Goal: Task Accomplishment & Management: Use online tool/utility

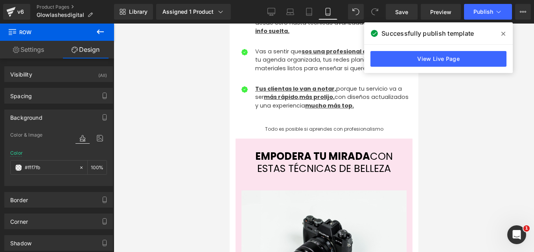
scroll to position [598, 0]
click at [504, 33] on icon at bounding box center [503, 34] width 4 height 4
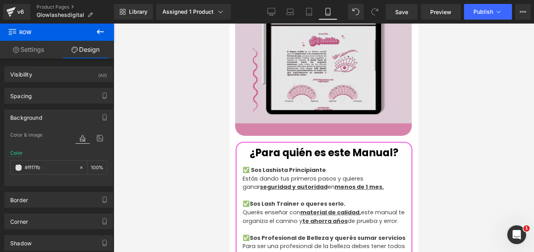
scroll to position [873, 0]
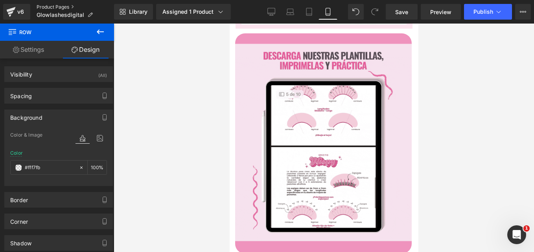
click at [70, 7] on link "Product Pages" at bounding box center [75, 7] width 77 height 6
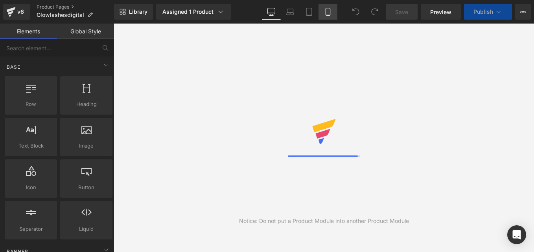
click at [328, 15] on icon at bounding box center [328, 12] width 8 height 8
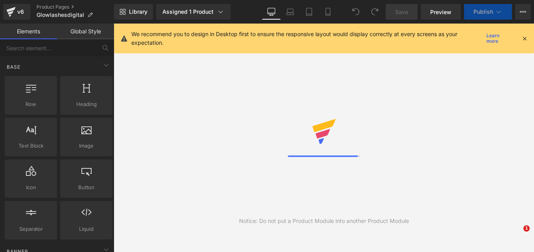
click at [523, 39] on icon at bounding box center [524, 38] width 7 height 7
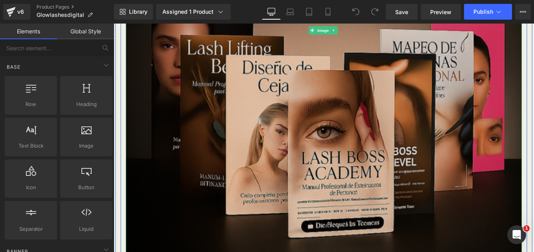
scroll to position [511, 0]
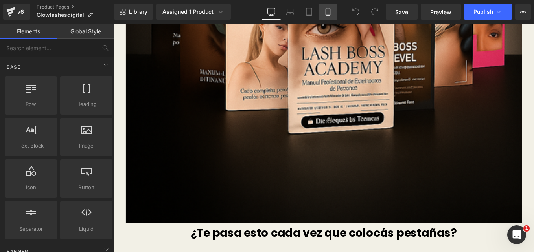
click at [326, 11] on icon at bounding box center [327, 11] width 4 height 7
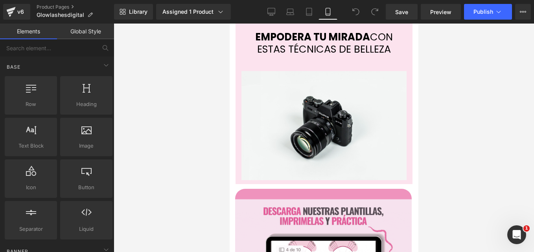
scroll to position [668, 0]
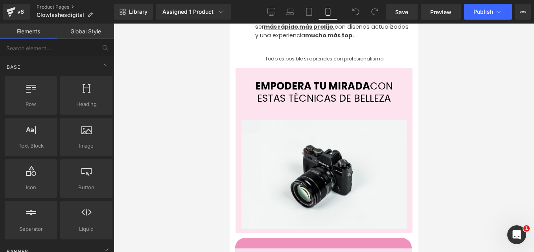
drag, startPoint x: 415, startPoint y: 154, endPoint x: 651, endPoint y: 92, distance: 243.4
click at [365, 120] on img at bounding box center [323, 174] width 165 height 109
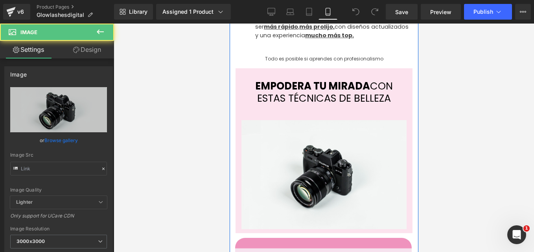
type input "//d1um8515vdn9kb.cloudfront.net/images/parallax.jpg"
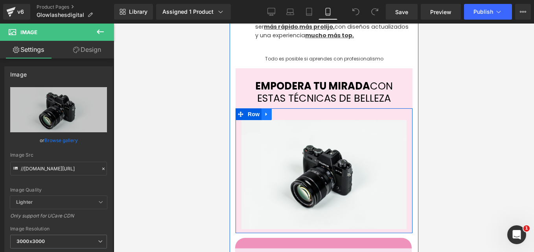
click at [268, 111] on icon at bounding box center [266, 114] width 6 height 6
click at [284, 111] on icon at bounding box center [287, 114] width 6 height 6
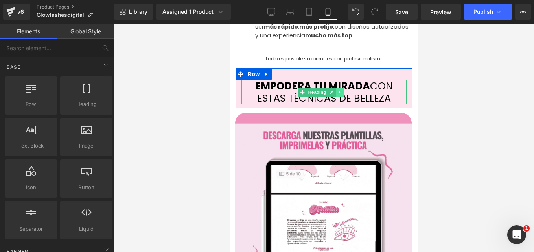
click at [340, 90] on icon at bounding box center [339, 92] width 4 height 5
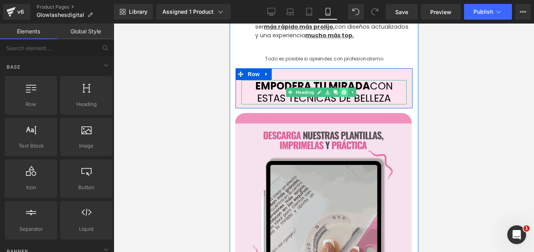
click at [342, 90] on icon at bounding box center [343, 92] width 4 height 5
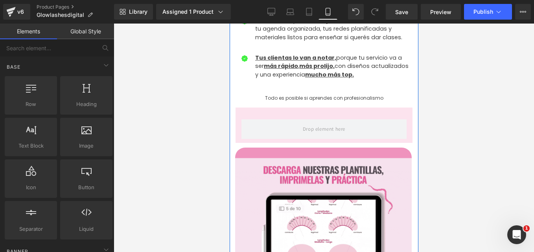
scroll to position [590, 0]
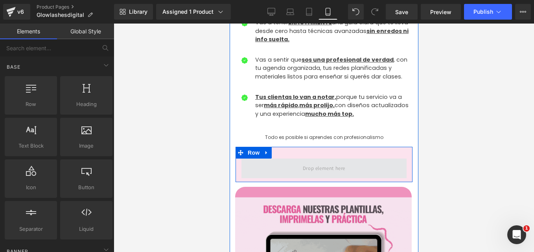
click at [286, 159] on span at bounding box center [323, 169] width 165 height 20
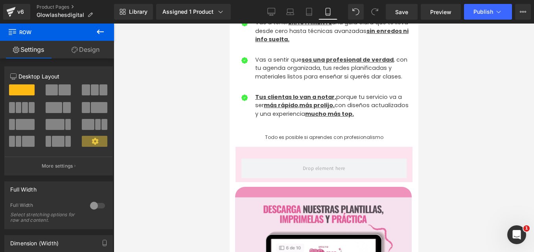
drag, startPoint x: 100, startPoint y: 33, endPoint x: 100, endPoint y: 38, distance: 4.3
click at [100, 33] on icon at bounding box center [99, 31] width 9 height 9
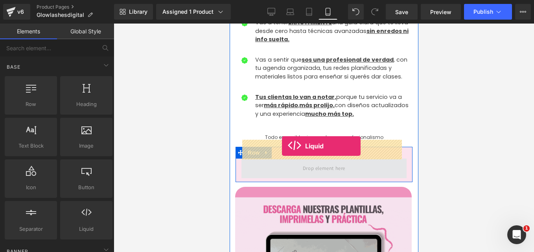
drag, startPoint x: 405, startPoint y: 211, endPoint x: 284, endPoint y: 146, distance: 137.8
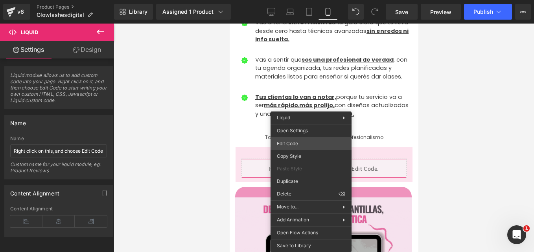
click at [298, 0] on div "Liquid You are previewing how the will restyle your page. You can not edit Elem…" at bounding box center [267, 0] width 534 height 0
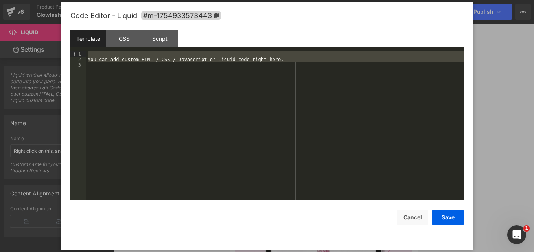
drag, startPoint x: 269, startPoint y: 72, endPoint x: 25, endPoint y: 37, distance: 246.8
click at [25, 38] on body "Liquid You are previewing how the will restyle your page. You can not edit Elem…" at bounding box center [267, 126] width 534 height 252
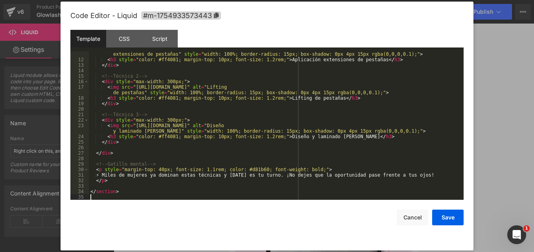
scroll to position [66, 0]
click at [448, 216] on button "Save" at bounding box center [447, 218] width 31 height 16
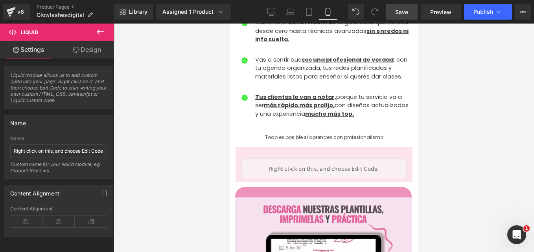
click at [409, 13] on link "Save" at bounding box center [401, 12] width 32 height 16
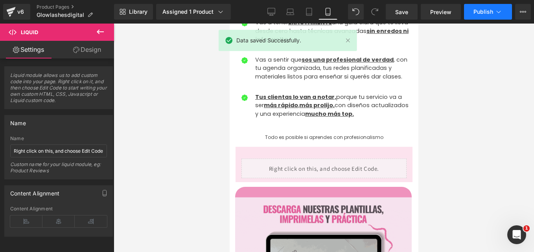
click at [473, 13] on button "Publish" at bounding box center [488, 12] width 48 height 16
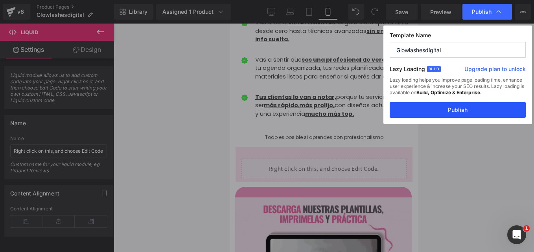
click at [435, 109] on button "Publish" at bounding box center [457, 110] width 136 height 16
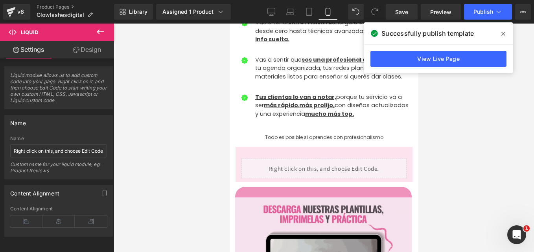
click at [501, 34] on icon at bounding box center [503, 34] width 4 height 6
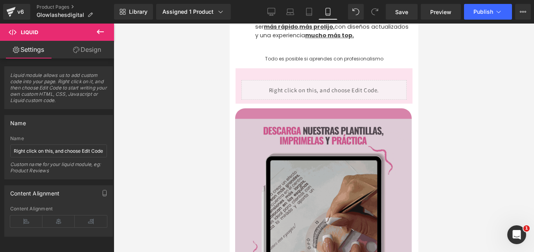
scroll to position [786, 0]
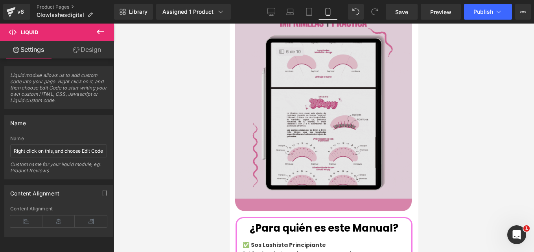
click at [320, 114] on img at bounding box center [323, 101] width 176 height 220
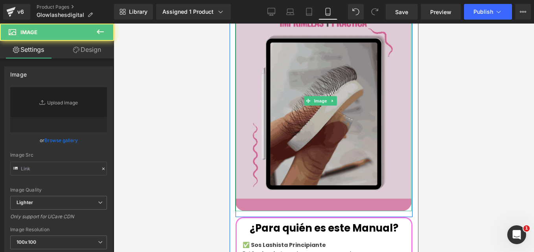
type input "https://www.dollistemplates.shop/cdn/shop/files/Dollis-templates-gif-inicio.gif…"
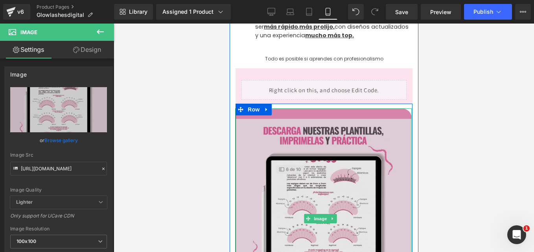
scroll to position [590, 0]
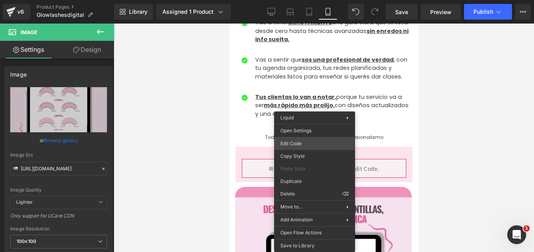
click at [300, 0] on div "Liquid You are previewing how the will restyle your page. You can not edit Elem…" at bounding box center [267, 0] width 534 height 0
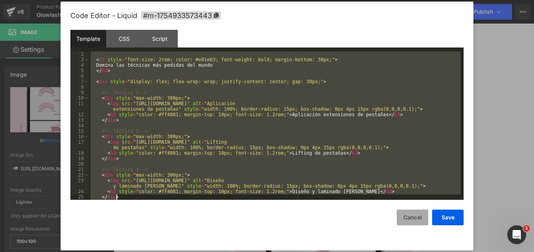
scroll to position [66, 0]
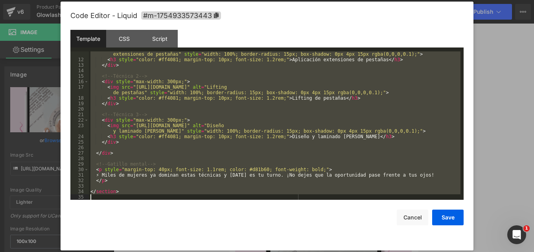
drag, startPoint x: 92, startPoint y: 55, endPoint x: 446, endPoint y: 239, distance: 398.8
click at [446, 239] on div "Code Editor - Liquid #m-1754933573443 Template CSS Script Data 11 12 13 14 15 1…" at bounding box center [266, 126] width 393 height 249
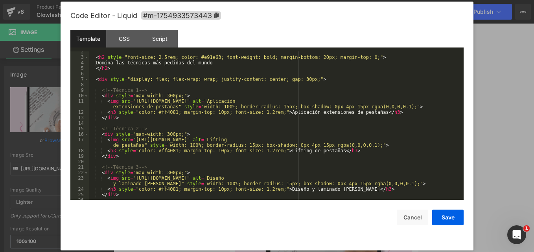
scroll to position [0, 0]
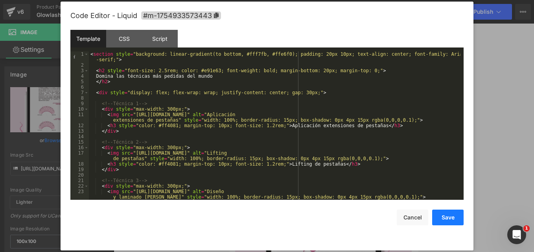
click at [447, 220] on button "Save" at bounding box center [447, 218] width 31 height 16
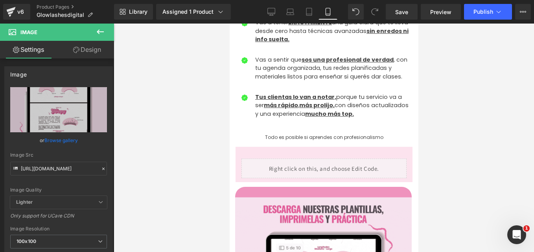
drag, startPoint x: 400, startPoint y: 11, endPoint x: 419, endPoint y: 11, distance: 18.9
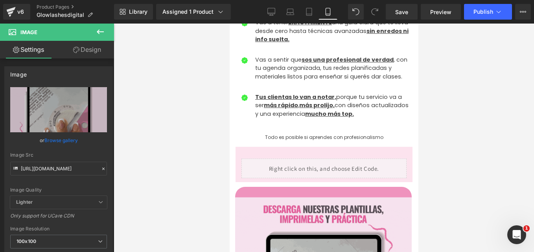
click at [400, 11] on span "Save" at bounding box center [401, 12] width 13 height 8
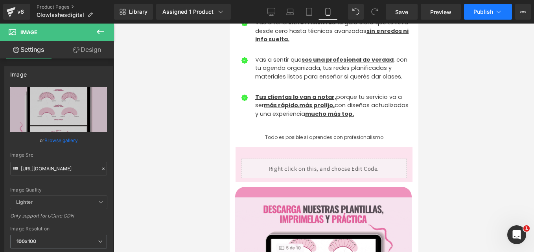
click at [481, 10] on span "Publish" at bounding box center [483, 12] width 20 height 6
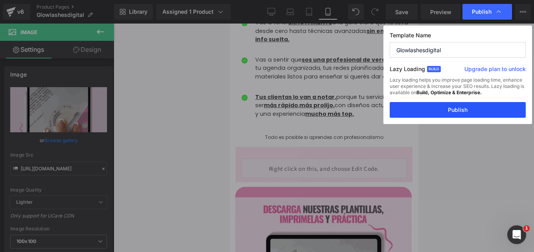
click at [447, 113] on button "Publish" at bounding box center [457, 110] width 136 height 16
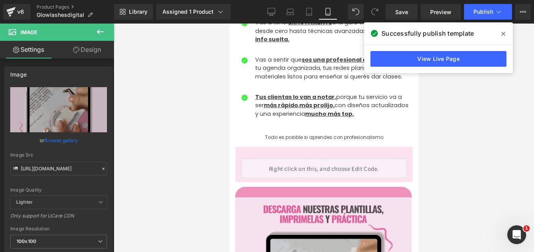
click at [502, 34] on icon at bounding box center [503, 34] width 4 height 6
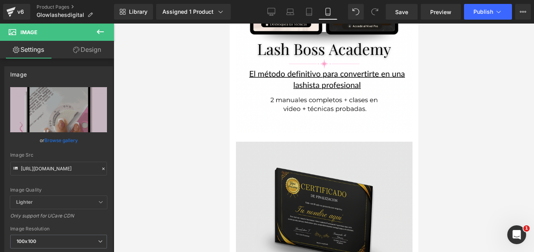
scroll to position [1179, 0]
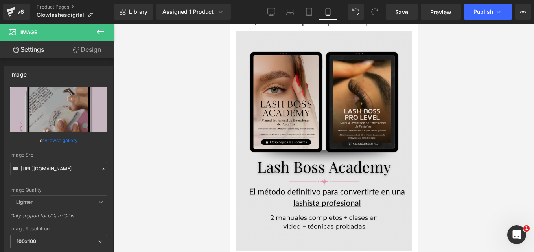
click at [318, 123] on div "Image" at bounding box center [323, 141] width 176 height 220
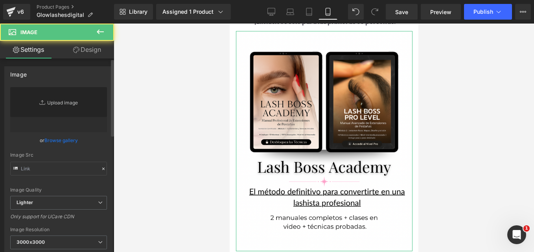
type input "https://i.postimg.cc/V6ZWgzxr/Copy-of-Copia-de-174-Aesthetic-Mockups-All-Digita…"
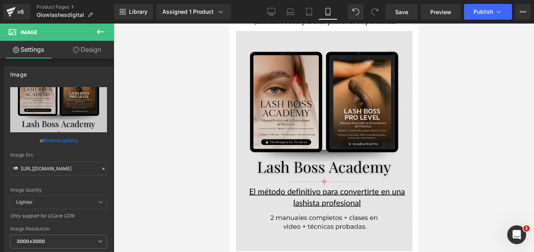
click at [321, 130] on img at bounding box center [323, 141] width 176 height 220
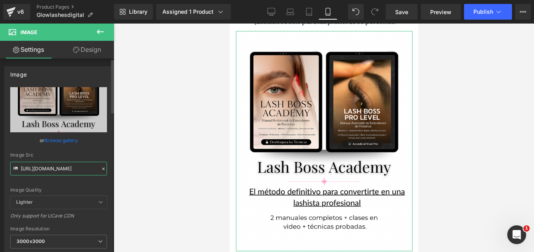
click at [62, 169] on input "https://i.postimg.cc/V6ZWgzxr/Copy-of-Copia-de-174-Aesthetic-Mockups-All-Digita…" at bounding box center [58, 169] width 97 height 14
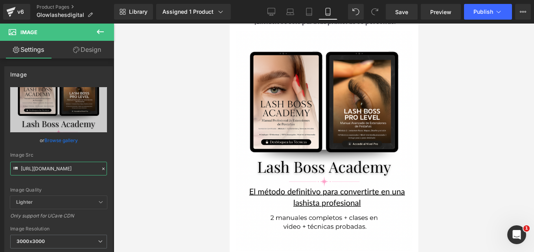
scroll to position [1336, 0]
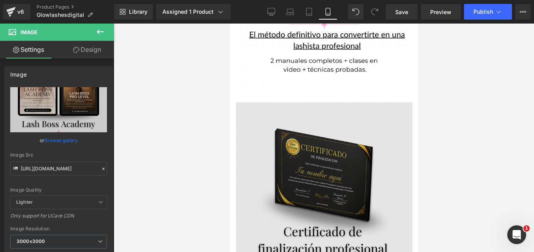
click at [323, 139] on img at bounding box center [323, 213] width 176 height 220
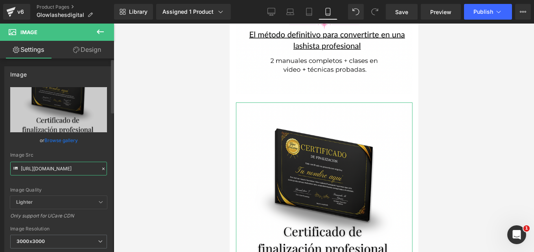
click at [52, 170] on input "https://i.postimg.cc/JtV631X3/Certificado.png" at bounding box center [58, 169] width 97 height 14
click at [73, 170] on input "https://i.postimg.cc/JtV631X3/Certificado.png" at bounding box center [58, 169] width 97 height 14
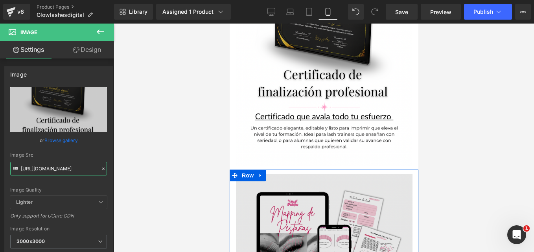
scroll to position [1532, 0]
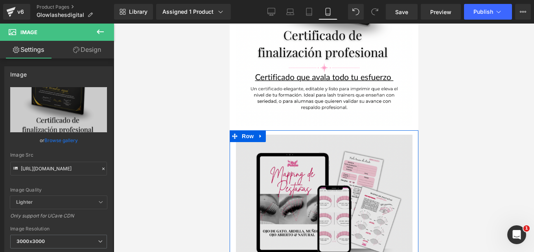
click at [316, 168] on img at bounding box center [323, 245] width 176 height 220
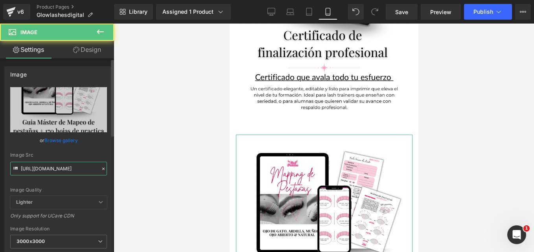
click at [64, 168] on input "https://i.postimg.cc/vHJXCHc5/Copy-of-Copia-de-174-Aesthetic-Mockups-All-Digita…" at bounding box center [58, 169] width 97 height 14
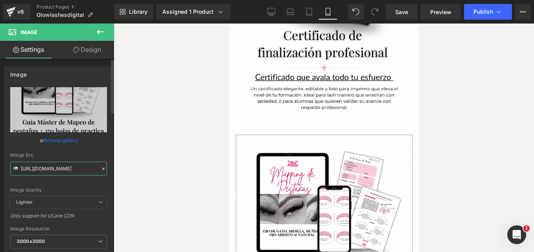
click at [64, 168] on input "https://i.postimg.cc/vHJXCHc5/Copy-of-Copia-de-174-Aesthetic-Mockups-All-Digita…" at bounding box center [58, 169] width 97 height 14
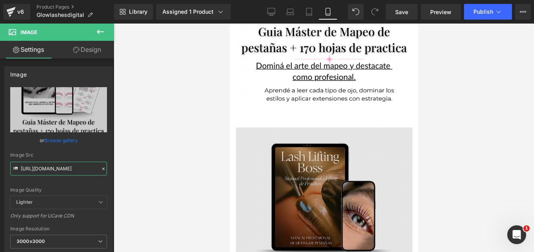
scroll to position [1808, 0]
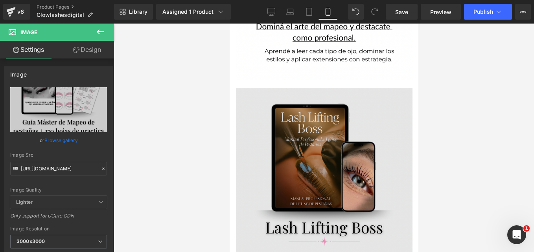
click at [281, 134] on img at bounding box center [323, 198] width 176 height 220
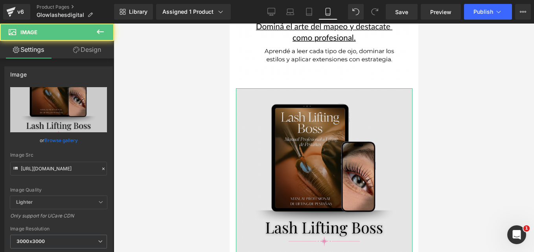
click at [53, 169] on input "https://i.postimg.cc/NFy7PWtN/Copy-of-Copia-de-174-Aesthetic-Mockups-All-Digita…" at bounding box center [58, 169] width 97 height 14
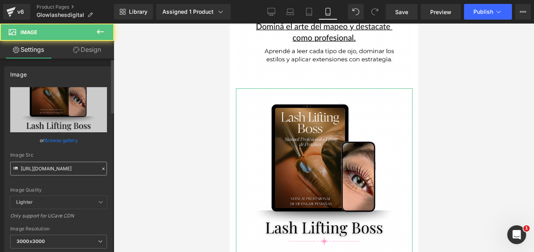
click at [53, 168] on input "https://i.postimg.cc/NFy7PWtN/Copy-of-Copia-de-174-Aesthetic-Mockups-All-Digita…" at bounding box center [58, 169] width 97 height 14
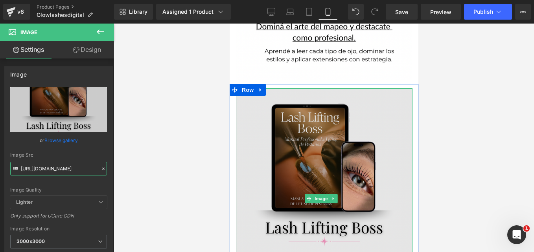
scroll to position [1965, 0]
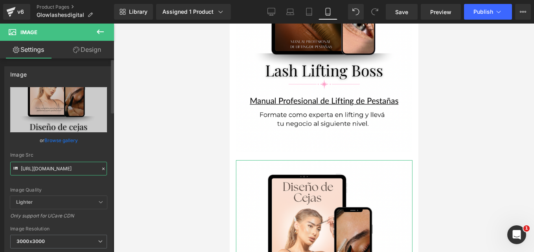
click at [57, 168] on input "https://i.postimg.cc/DzF6yjQZ/Copy-of-Copia-de-174-Aesthetic-Mockups-All-Digita…" at bounding box center [58, 169] width 97 height 14
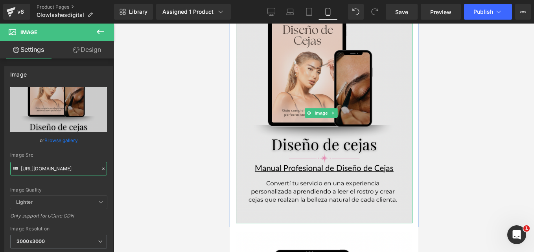
scroll to position [2200, 0]
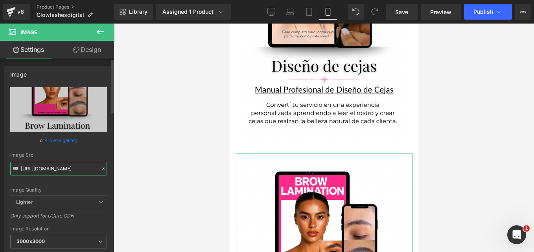
click at [43, 167] on input "https://i.postimg.cc/76ZNS5Wr/Copy-of-Copia-de-174-Aesthetic-Mockups-All-Digita…" at bounding box center [58, 169] width 97 height 14
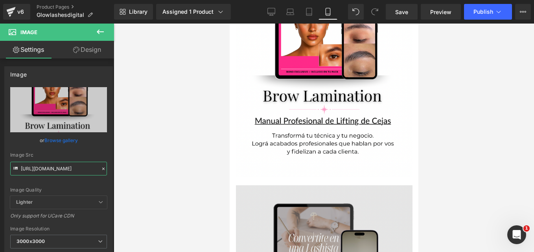
scroll to position [2515, 0]
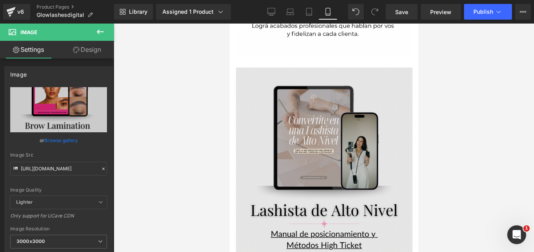
click at [289, 133] on img at bounding box center [323, 178] width 176 height 220
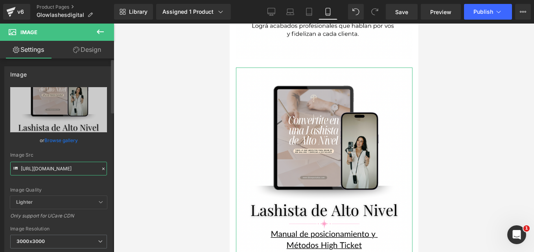
click at [66, 165] on input "https://i.postimg.cc/LsTTqtvV/Copy-of-Copia-de-174-Aesthetic-Mockups-All-Digita…" at bounding box center [58, 169] width 97 height 14
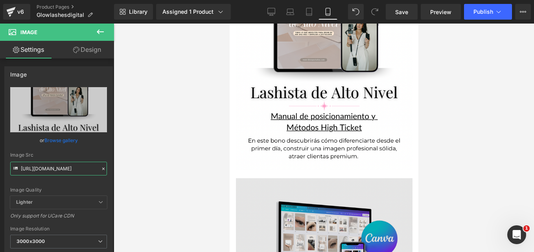
scroll to position [2751, 0]
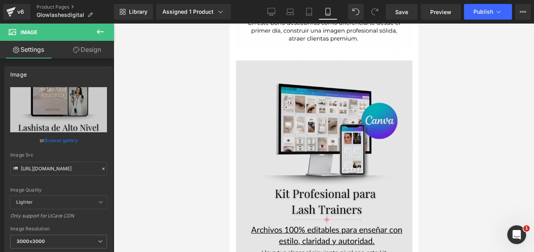
click at [295, 98] on img at bounding box center [323, 171] width 176 height 220
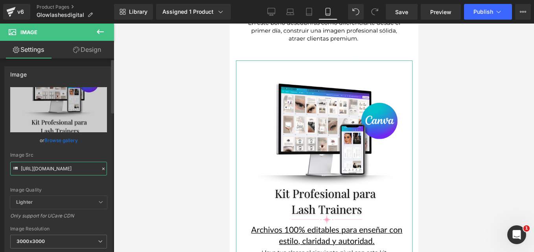
click at [44, 167] on input "https://i.postimg.cc/Bn2N39Kk/Copy-of-Copia-de-174-Aesthetic-Mockups-All-Digita…" at bounding box center [58, 169] width 97 height 14
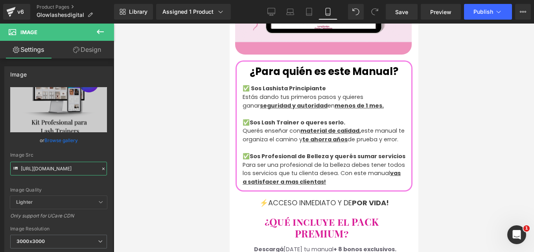
scroll to position [982, 0]
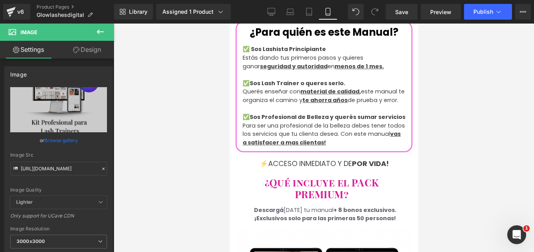
click at [101, 26] on button at bounding box center [100, 32] width 28 height 17
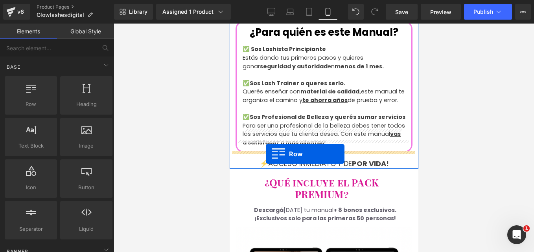
drag, startPoint x: 261, startPoint y: 112, endPoint x: 265, endPoint y: 154, distance: 42.7
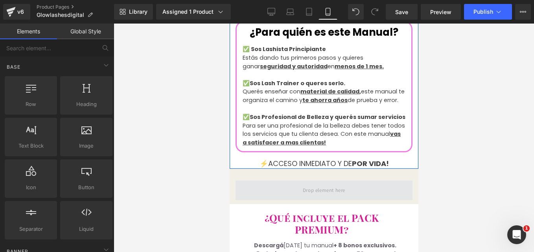
click at [277, 181] on span at bounding box center [323, 191] width 177 height 20
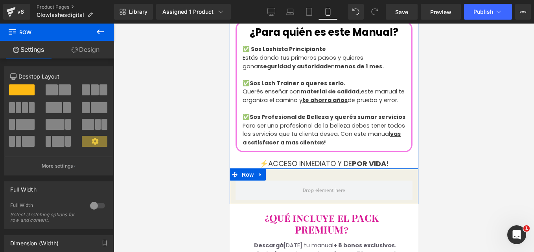
click at [91, 31] on button at bounding box center [100, 32] width 28 height 17
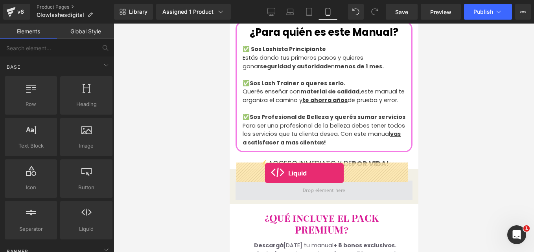
drag, startPoint x: 318, startPoint y: 261, endPoint x: 265, endPoint y: 173, distance: 102.1
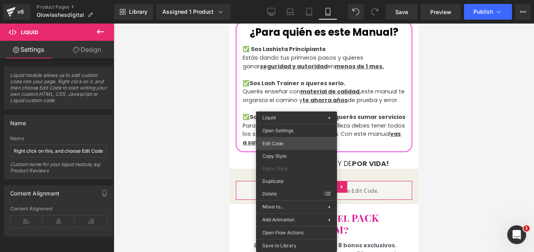
click at [290, 0] on div "Liquid You are previewing how the will restyle your page. You can not edit Elem…" at bounding box center [267, 0] width 534 height 0
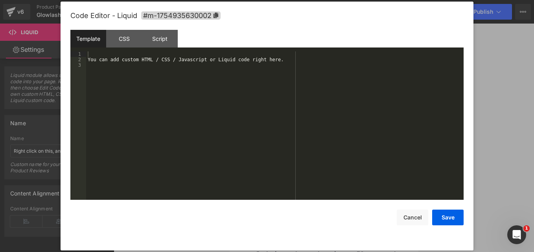
click at [153, 70] on div "You can add custom HTML / CSS / Javascript or Liquid code right here." at bounding box center [274, 131] width 377 height 160
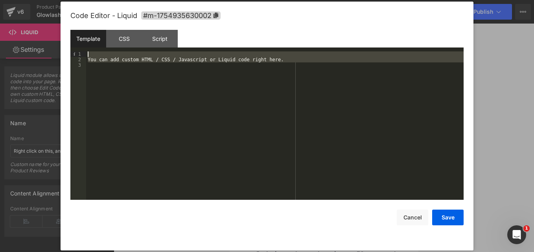
drag, startPoint x: 201, startPoint y: 79, endPoint x: 23, endPoint y: 5, distance: 192.6
click at [24, 6] on body "Liquid You are previewing how the will restyle your page. You can not edit Elem…" at bounding box center [267, 126] width 534 height 252
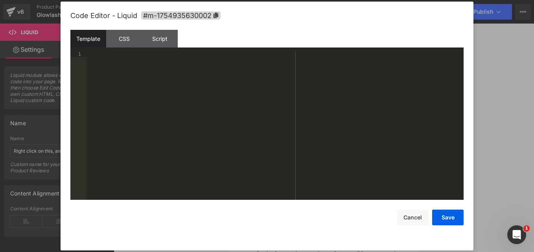
scroll to position [380, 0]
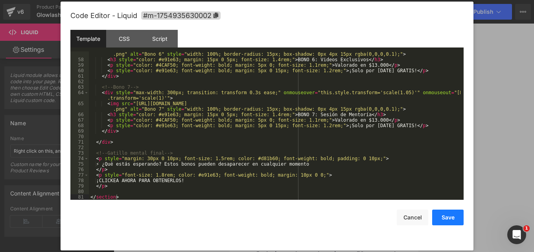
click at [442, 218] on button "Save" at bounding box center [447, 218] width 31 height 16
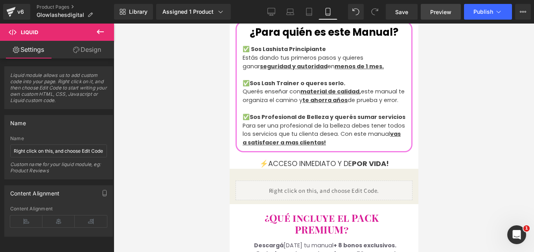
click at [396, 9] on span "Save" at bounding box center [401, 12] width 13 height 8
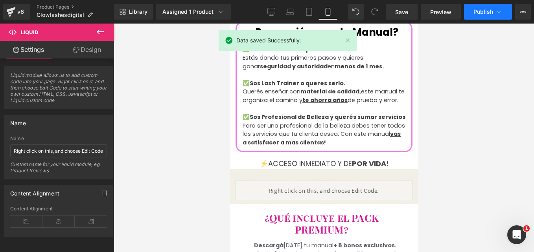
click at [482, 14] on span "Publish" at bounding box center [483, 12] width 20 height 6
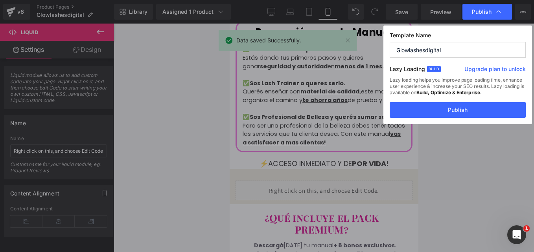
click at [434, 110] on button "Publish" at bounding box center [457, 110] width 136 height 16
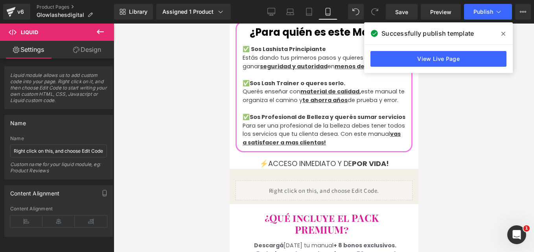
click at [503, 35] on icon at bounding box center [503, 34] width 4 height 4
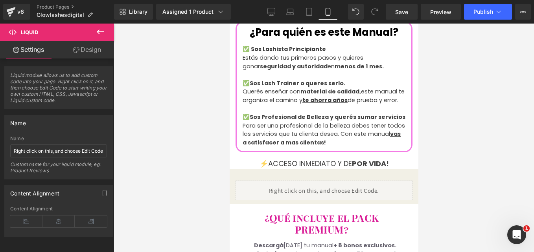
scroll to position [1022, 0]
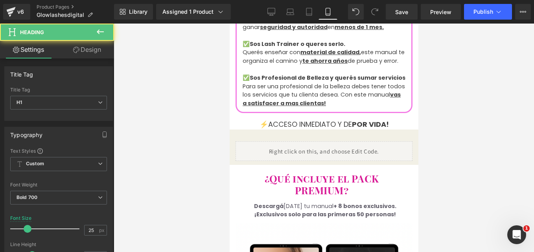
click at [354, 174] on h1 "¿Qué incluye el PACK PREMIUM?" at bounding box center [321, 185] width 163 height 24
click at [195, 153] on div at bounding box center [324, 138] width 420 height 229
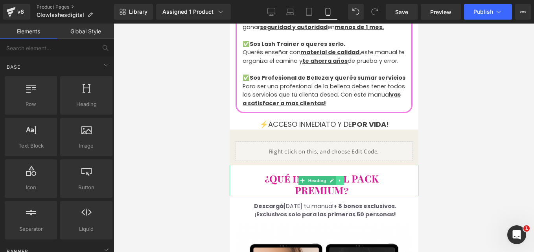
click at [341, 178] on icon at bounding box center [339, 180] width 4 height 5
click at [341, 178] on icon at bounding box center [343, 180] width 4 height 5
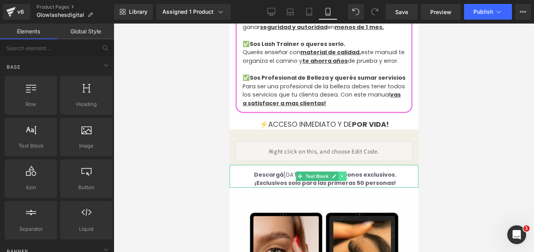
click at [343, 174] on icon at bounding box center [342, 176] width 4 height 5
click at [344, 174] on icon at bounding box center [345, 176] width 4 height 4
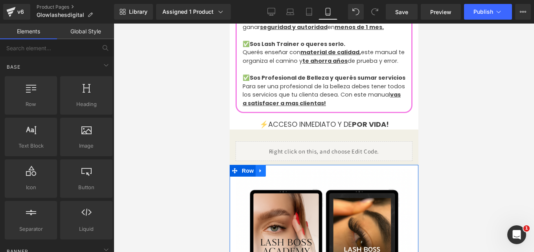
click at [263, 165] on link at bounding box center [260, 171] width 10 height 12
click at [279, 168] on icon at bounding box center [281, 171] width 6 height 6
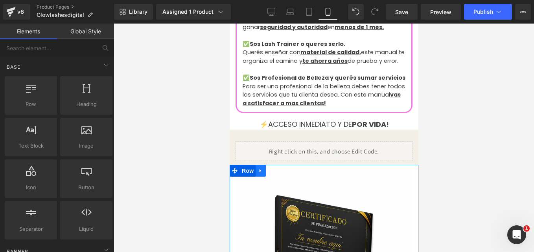
click at [260, 168] on icon at bounding box center [260, 171] width 6 height 6
click at [280, 168] on icon at bounding box center [281, 171] width 6 height 6
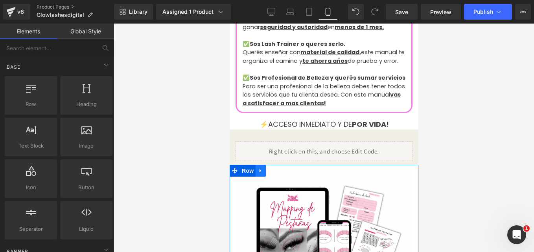
click at [261, 168] on icon at bounding box center [260, 171] width 6 height 6
click at [279, 168] on icon at bounding box center [281, 171] width 6 height 6
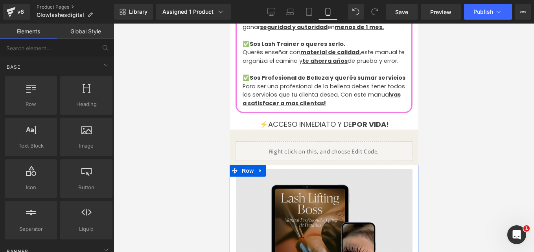
click at [261, 168] on icon at bounding box center [260, 171] width 6 height 6
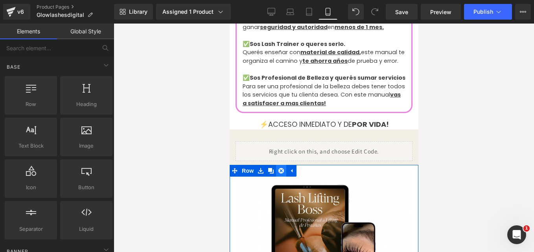
click at [278, 168] on icon at bounding box center [281, 171] width 6 height 6
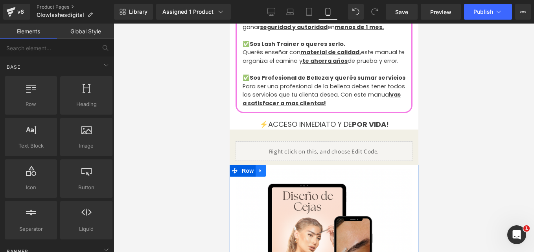
click at [256, 165] on link at bounding box center [260, 171] width 10 height 12
click at [280, 168] on icon at bounding box center [281, 171] width 6 height 6
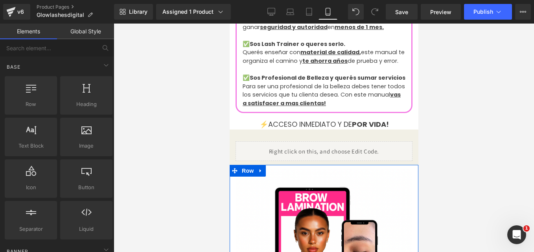
click at [259, 168] on icon at bounding box center [260, 171] width 6 height 6
click at [278, 168] on icon at bounding box center [281, 171] width 6 height 6
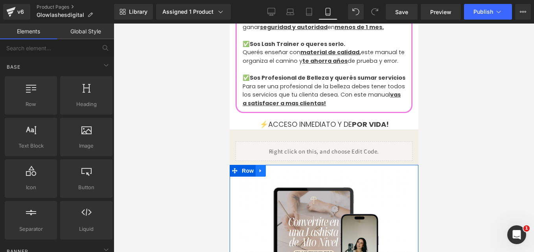
click at [262, 165] on link at bounding box center [260, 171] width 10 height 12
click at [279, 168] on icon at bounding box center [281, 171] width 6 height 6
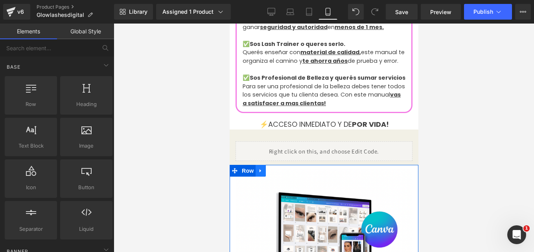
click at [262, 168] on icon at bounding box center [260, 171] width 6 height 6
click at [278, 168] on icon at bounding box center [281, 171] width 6 height 6
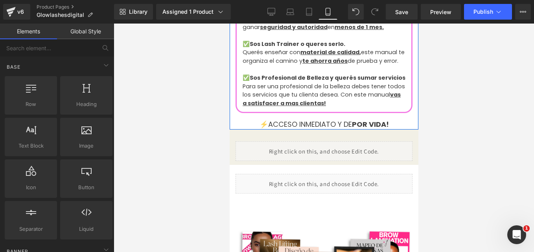
scroll to position [982, 0]
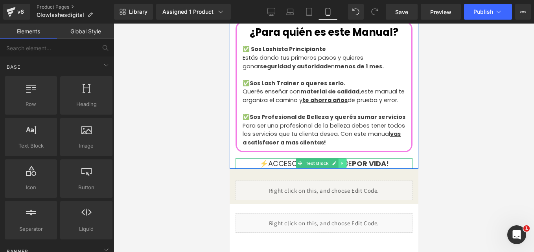
click at [340, 161] on icon at bounding box center [342, 163] width 4 height 5
drag, startPoint x: 345, startPoint y: 145, endPoint x: 332, endPoint y: 141, distance: 14.1
click at [346, 161] on icon at bounding box center [345, 163] width 4 height 4
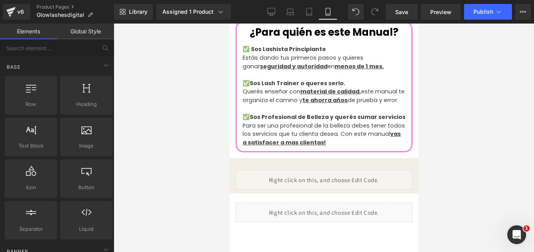
scroll to position [825, 0]
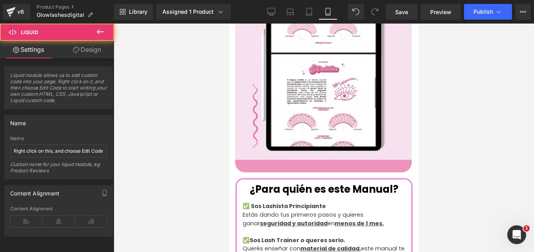
click at [95, 53] on link "Design" at bounding box center [87, 50] width 57 height 18
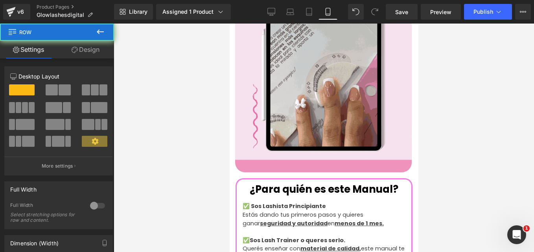
drag, startPoint x: 410, startPoint y: 161, endPoint x: 264, endPoint y: 175, distance: 146.5
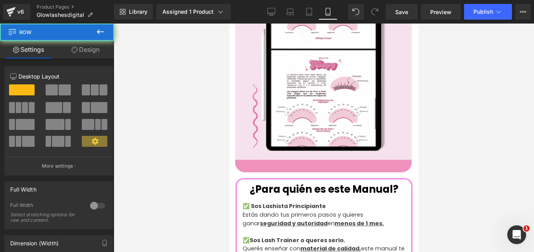
drag, startPoint x: 94, startPoint y: 47, endPoint x: 6, endPoint y: 144, distance: 131.0
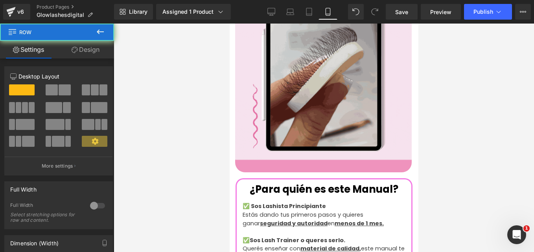
click at [94, 47] on link "Design" at bounding box center [85, 50] width 57 height 18
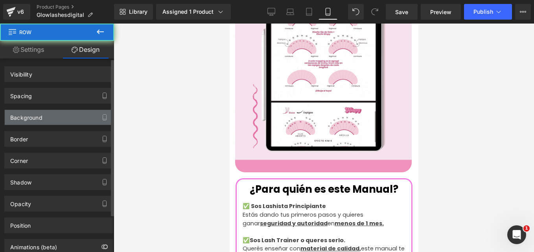
click at [48, 114] on div "Background" at bounding box center [59, 117] width 108 height 15
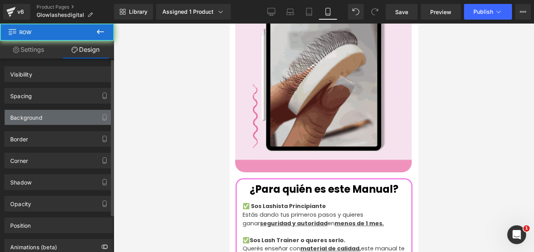
click at [53, 121] on div "Background" at bounding box center [59, 117] width 108 height 15
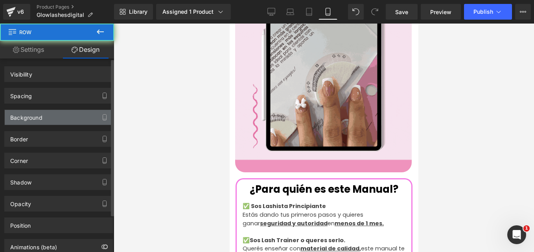
click at [48, 117] on div "Background" at bounding box center [59, 117] width 108 height 15
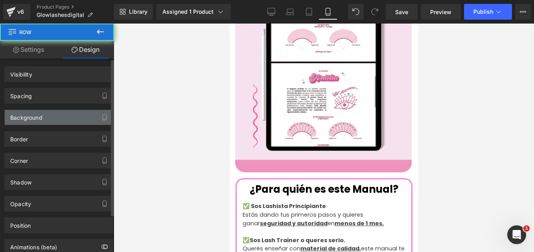
click at [88, 117] on div "Background" at bounding box center [59, 117] width 108 height 15
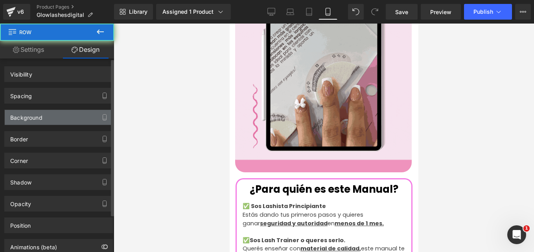
click at [53, 114] on div "Background" at bounding box center [59, 117] width 108 height 15
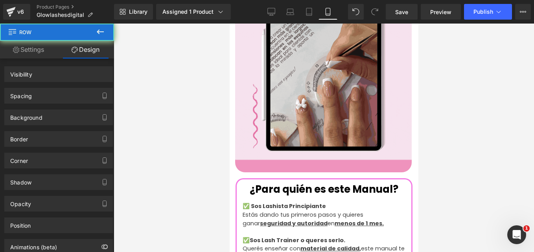
click at [95, 29] on icon at bounding box center [99, 31] width 9 height 9
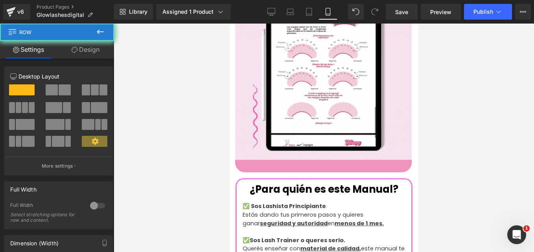
click at [93, 45] on link "Design" at bounding box center [85, 50] width 57 height 18
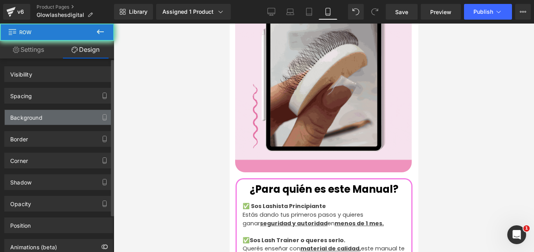
click at [54, 113] on div "Background" at bounding box center [59, 117] width 108 height 15
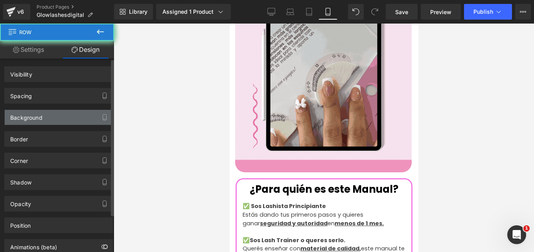
click at [31, 117] on div "Background" at bounding box center [26, 115] width 32 height 11
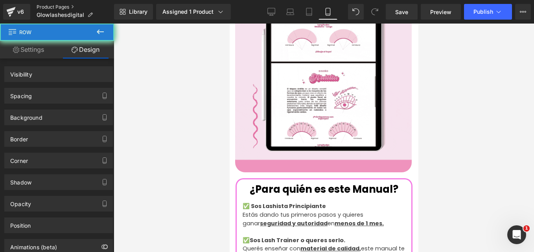
scroll to position [550, 0]
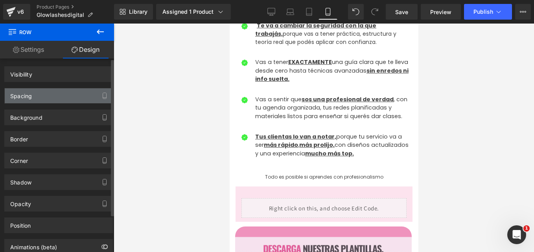
click at [71, 89] on div "Spacing" at bounding box center [59, 95] width 108 height 15
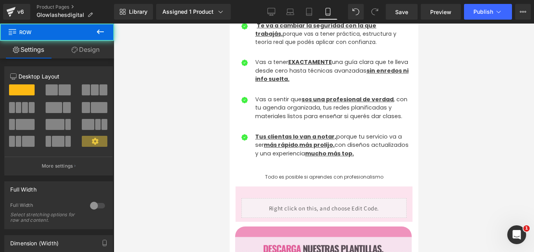
drag, startPoint x: 407, startPoint y: 233, endPoint x: 317, endPoint y: 209, distance: 94.0
click at [317, 209] on div "De Cero Clientes a Agenda Llena: Conviértete en una Lashista Profesional Headin…" at bounding box center [323, 31] width 189 height 1117
click at [432, 172] on div at bounding box center [324, 138] width 420 height 229
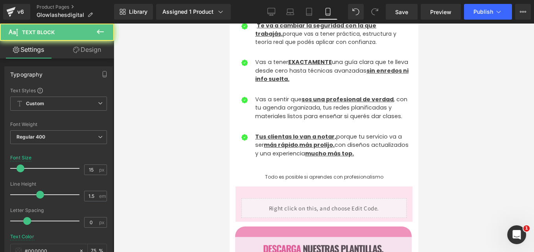
drag, startPoint x: 447, startPoint y: 209, endPoint x: 175, endPoint y: 208, distance: 271.5
click at [447, 209] on div at bounding box center [324, 138] width 420 height 229
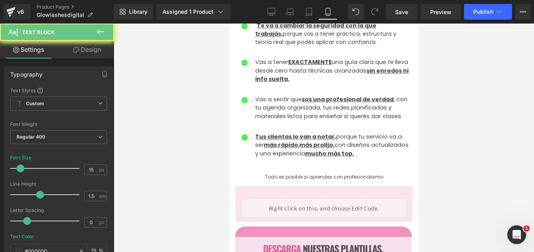
drag, startPoint x: 404, startPoint y: 231, endPoint x: 419, endPoint y: 230, distance: 15.0
click at [445, 191] on div at bounding box center [324, 138] width 420 height 229
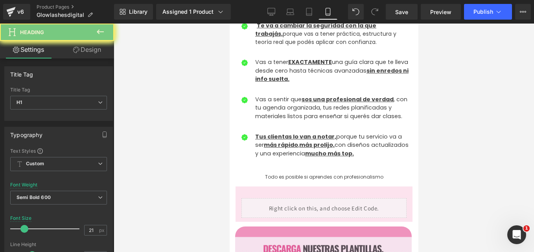
drag, startPoint x: 674, startPoint y: 214, endPoint x: 337, endPoint y: 39, distance: 380.3
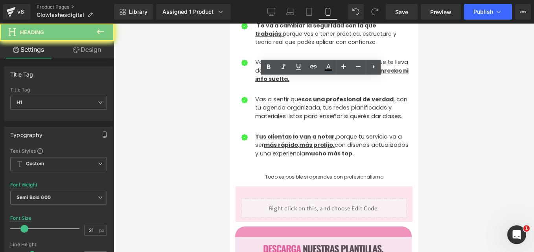
click at [442, 103] on div at bounding box center [324, 138] width 420 height 229
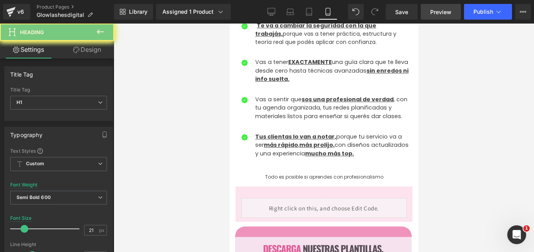
click at [435, 11] on span "Preview" at bounding box center [440, 12] width 21 height 8
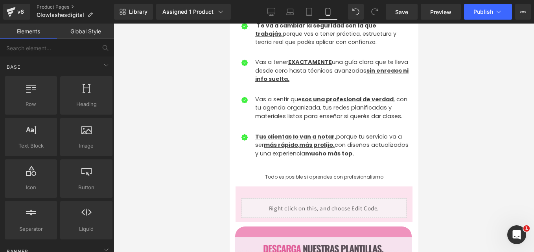
scroll to position [275, 0]
